Goal: Use online tool/utility: Use online tool/utility

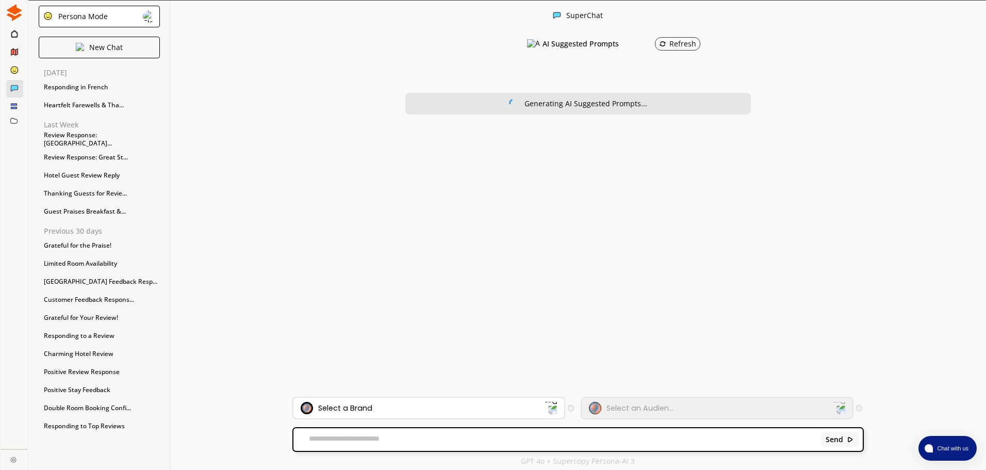
click at [406, 408] on div "Select a Brand" at bounding box center [423, 408] width 244 height 12
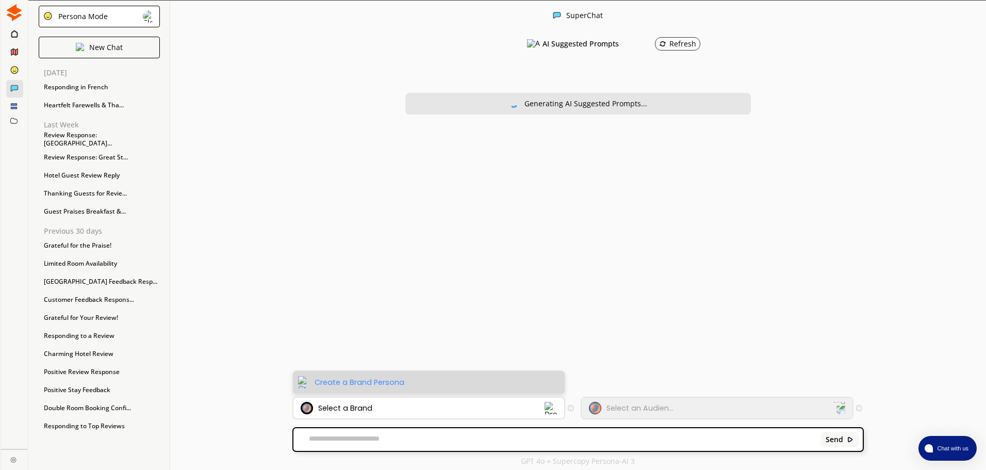
click at [366, 384] on div "Create a Brand Persona" at bounding box center [360, 382] width 90 height 8
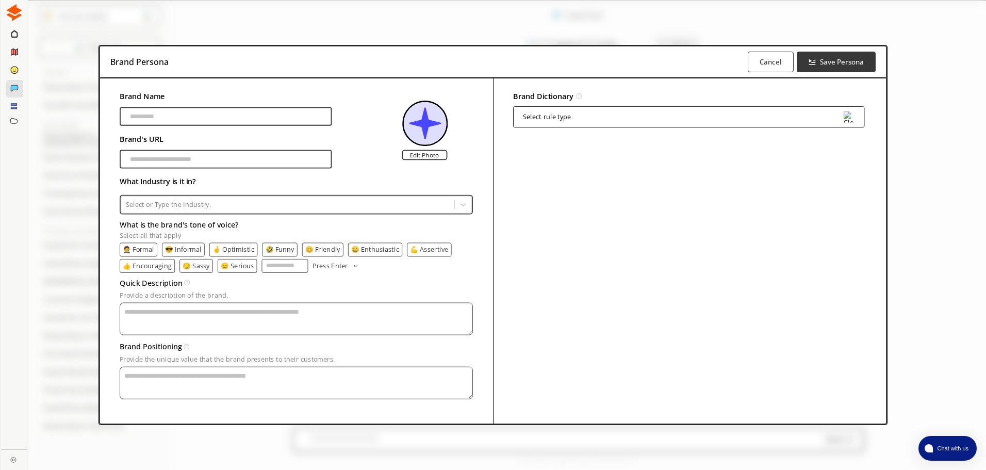
click at [947, 201] on div "Brand Persona Cancel Save Persona Brand Name [PERSON_NAME]'s URL Edit Photo Wha…" at bounding box center [493, 235] width 986 height 470
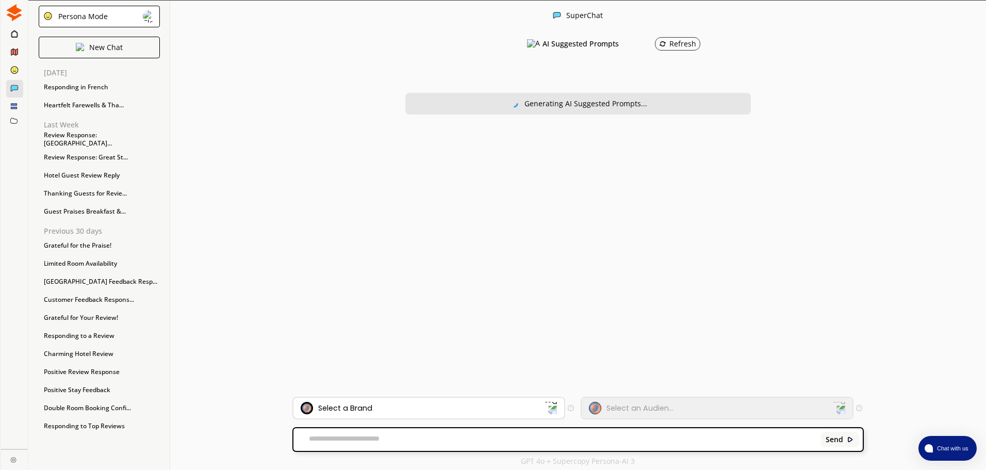
click at [333, 400] on div "Select a Brand" at bounding box center [428, 408] width 271 height 21
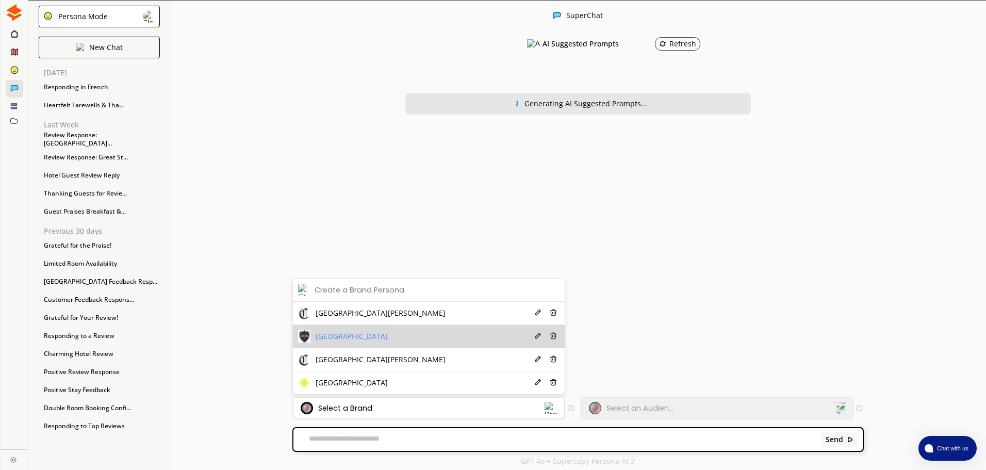
click at [340, 332] on span "[GEOGRAPHIC_DATA]" at bounding box center [352, 336] width 72 height 8
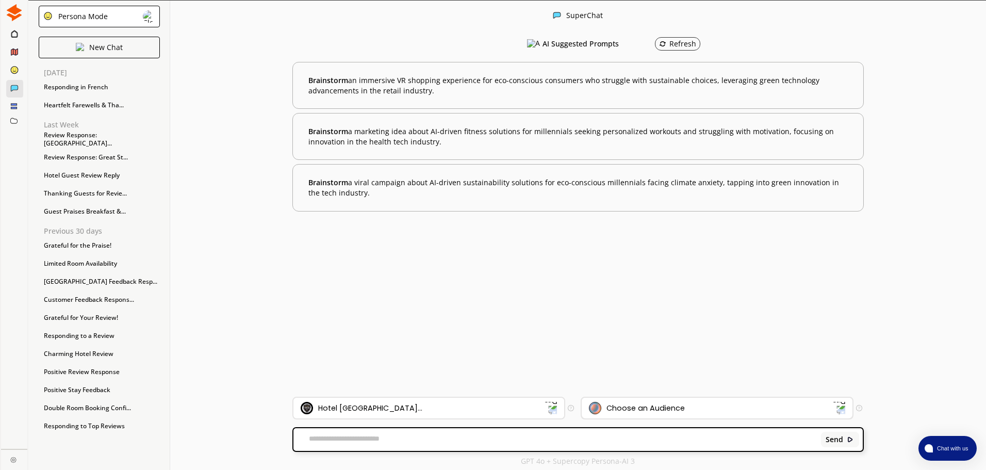
click at [676, 411] on div "Choose an Audience" at bounding box center [645, 408] width 78 height 8
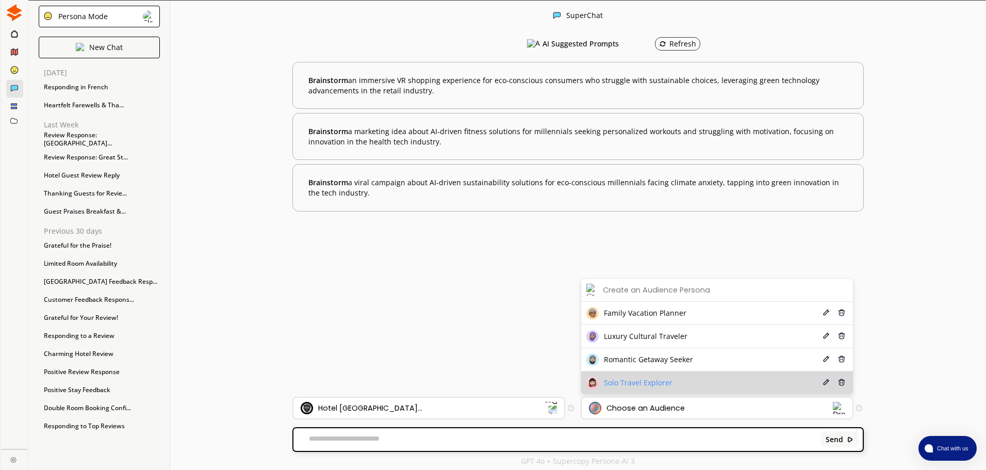
click at [612, 374] on li "Solo Travel Explorer Edit Delete" at bounding box center [717, 382] width 272 height 23
click at [653, 381] on span "Solo Travel Explorer" at bounding box center [638, 383] width 69 height 8
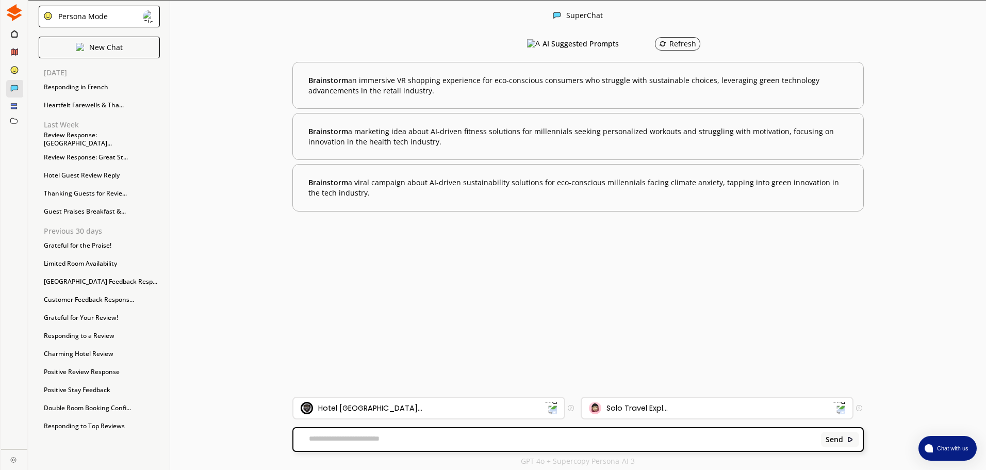
click at [412, 429] on div "Send" at bounding box center [577, 439] width 569 height 23
click at [409, 436] on textarea at bounding box center [555, 439] width 524 height 10
click at [368, 448] on div "Send" at bounding box center [577, 439] width 569 height 23
click at [367, 439] on textarea at bounding box center [555, 439] width 524 height 10
paste textarea "**********"
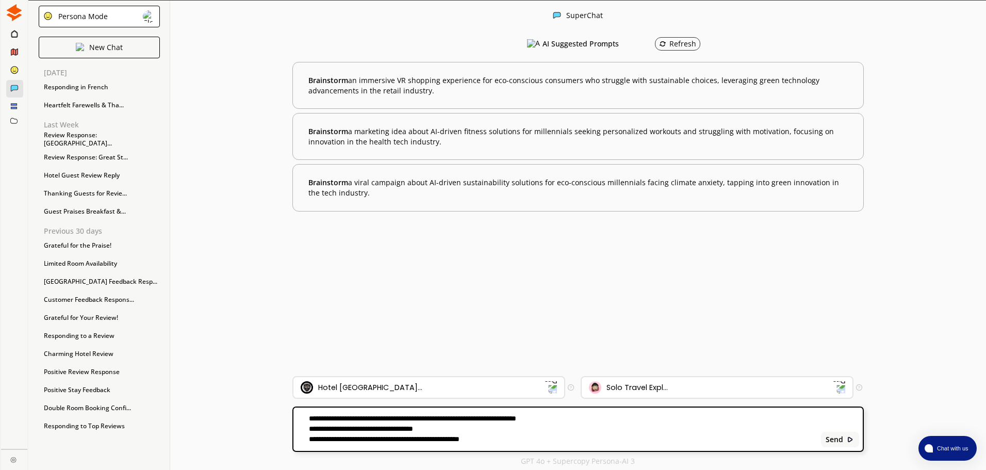
drag, startPoint x: 388, startPoint y: 419, endPoint x: 161, endPoint y: 395, distance: 227.6
click at [161, 395] on div "Persona Mode New Chat Yesterday Responding in French Heartfelt Farewells & Tha.…" at bounding box center [507, 236] width 958 height 470
type textarea "**********"
click at [835, 439] on b "Send" at bounding box center [835, 439] width 18 height 8
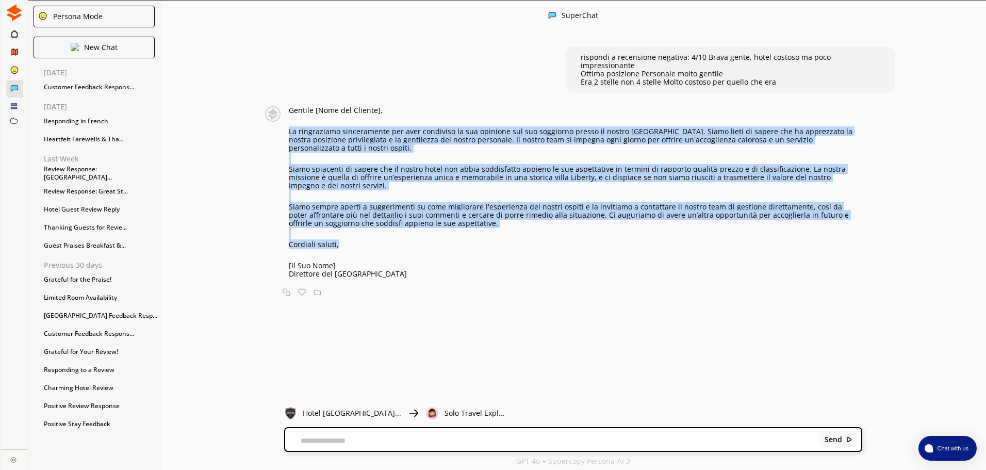
drag, startPoint x: 295, startPoint y: 129, endPoint x: 394, endPoint y: 248, distance: 154.1
click at [394, 248] on div "Gentile [Nome del Cliente], La ringraziamo sinceramente per aver condiviso la s…" at bounding box center [575, 192] width 573 height 172
copy div "La ringraziamo sinceramente per aver condiviso la sua opinione sul suo soggiorn…"
